Goal: Task Accomplishment & Management: Manage account settings

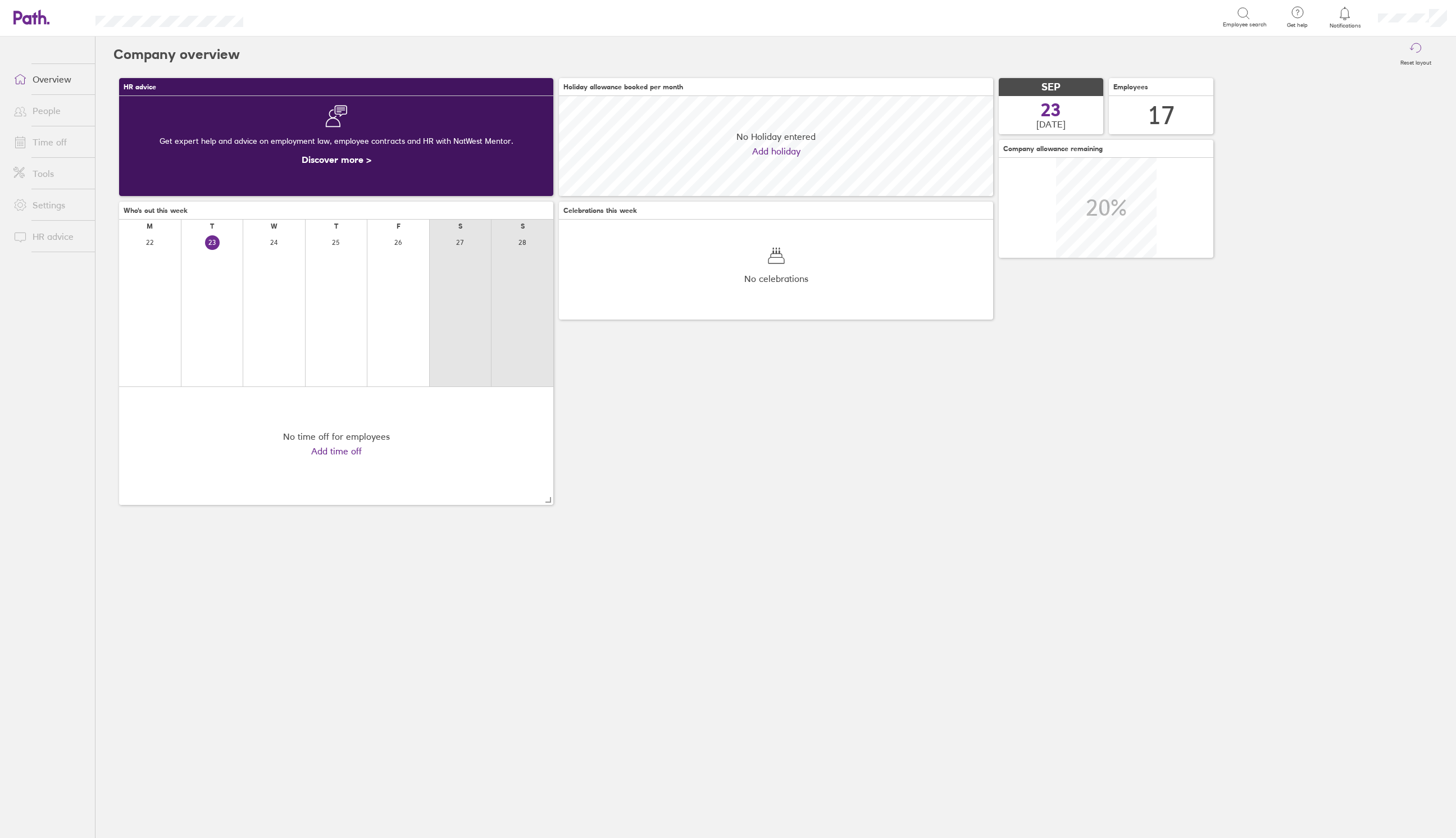
scroll to position [100, 434]
click at [38, 140] on link "Time off" at bounding box center [49, 142] width 91 height 22
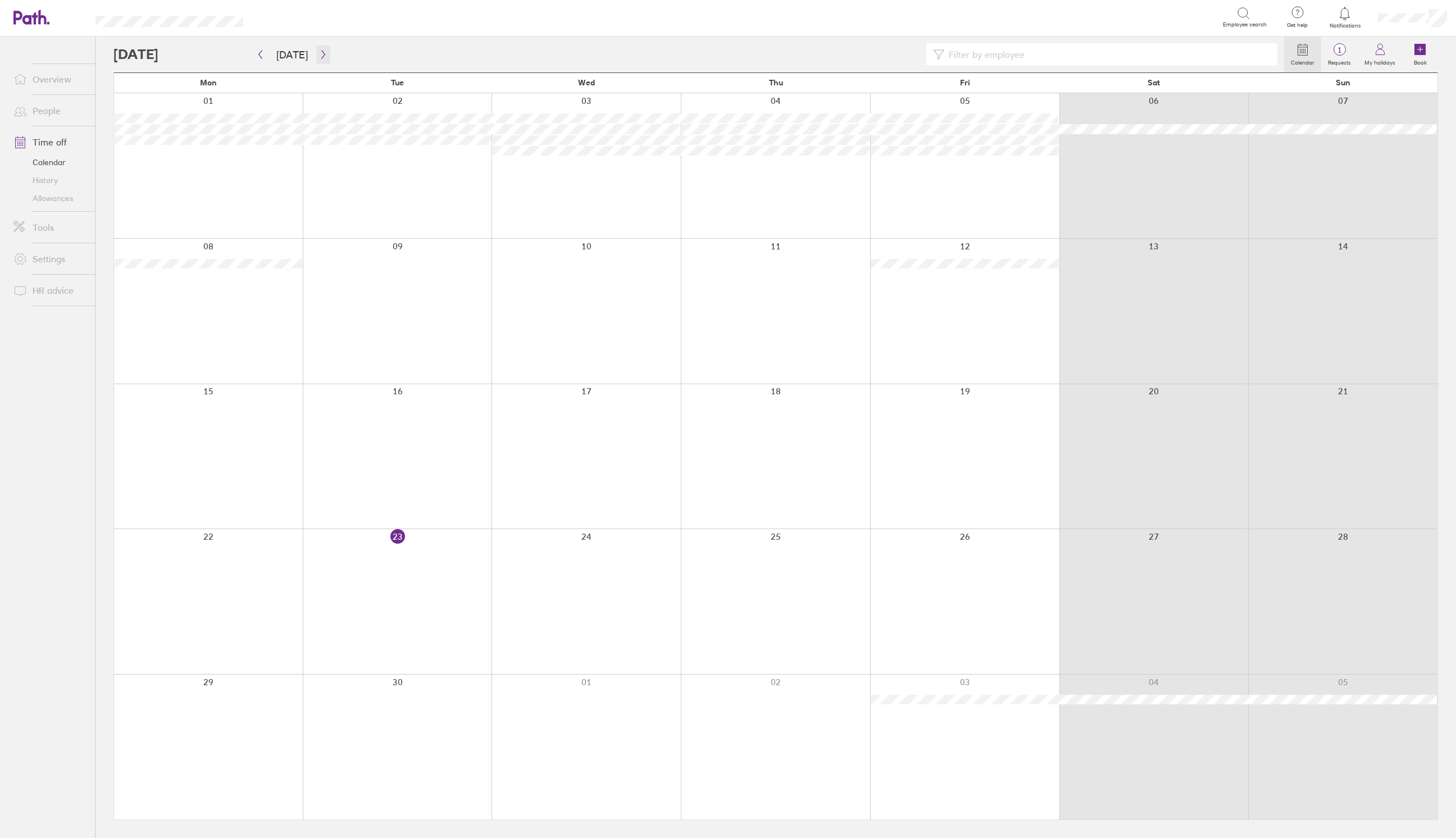
click at [316, 53] on button "button" at bounding box center [323, 55] width 14 height 19
click at [43, 115] on link "People" at bounding box center [49, 110] width 91 height 22
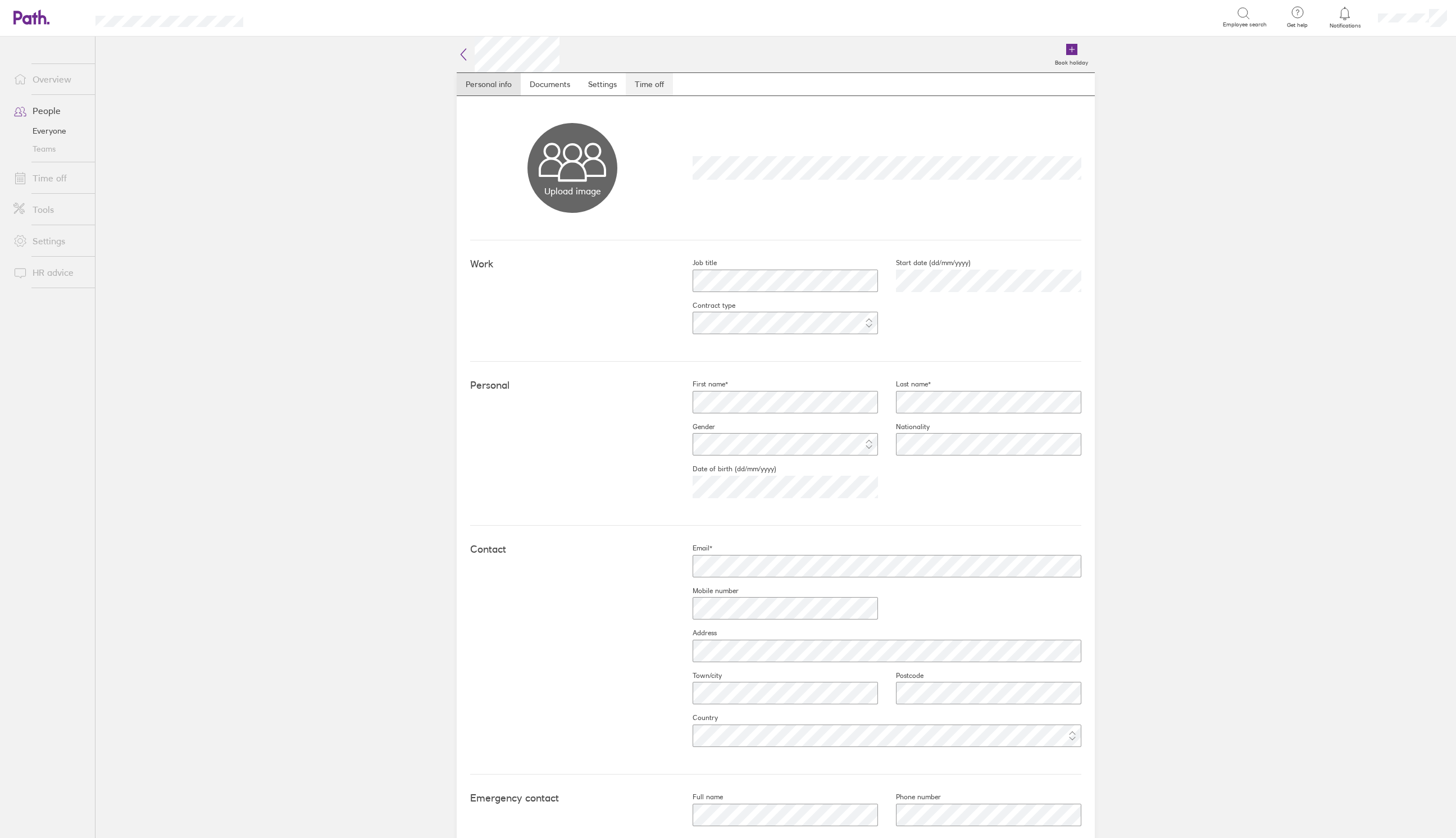
click at [652, 88] on link "Time off" at bounding box center [649, 84] width 47 height 22
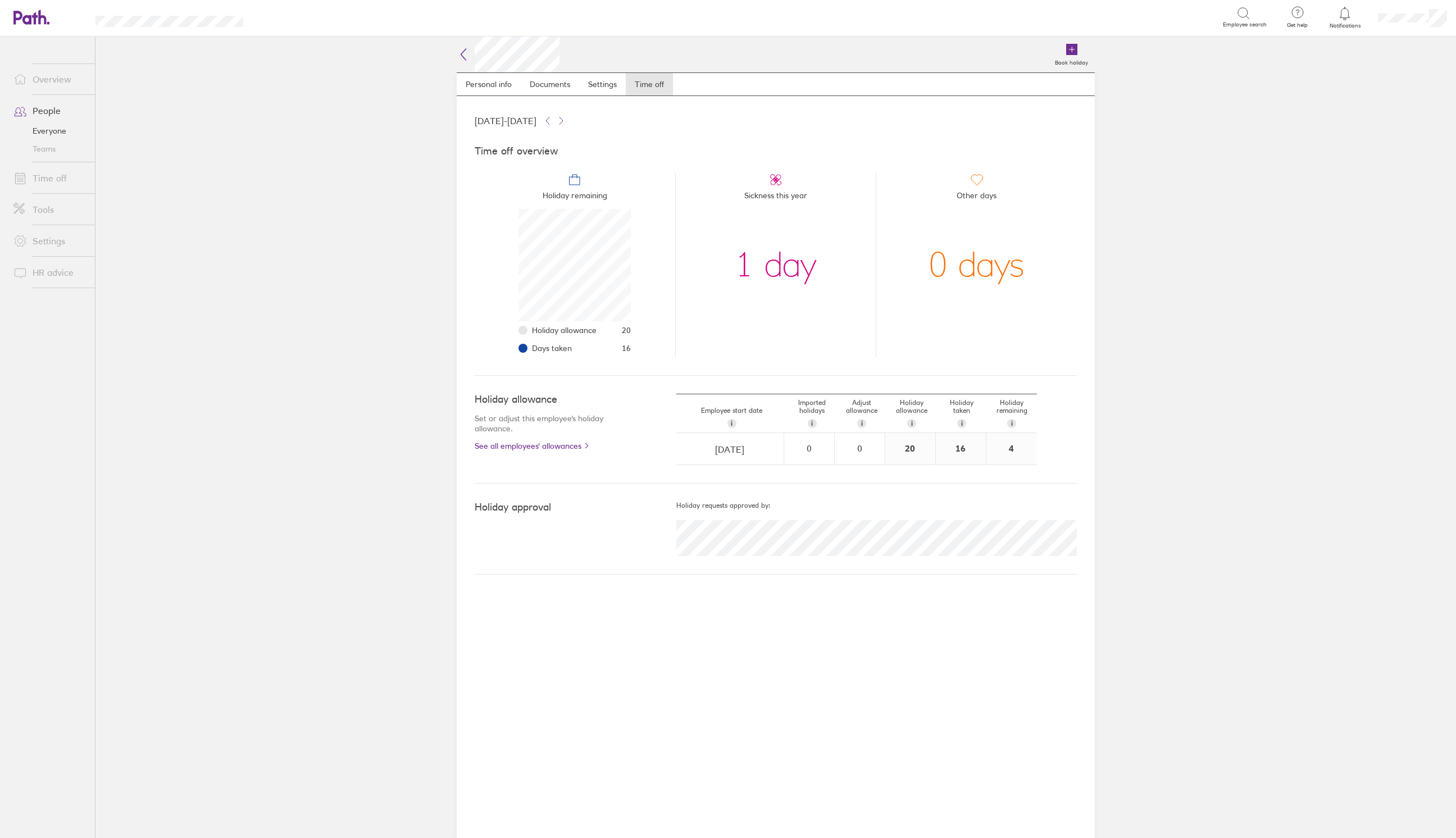
scroll to position [112, 112]
